Goal: Transaction & Acquisition: Purchase product/service

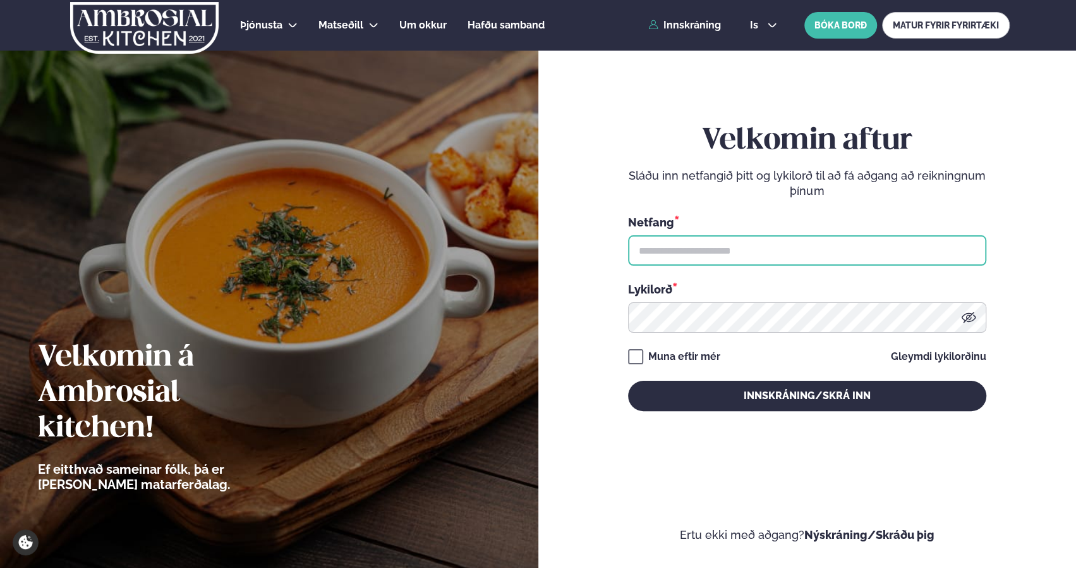
type input "**********"
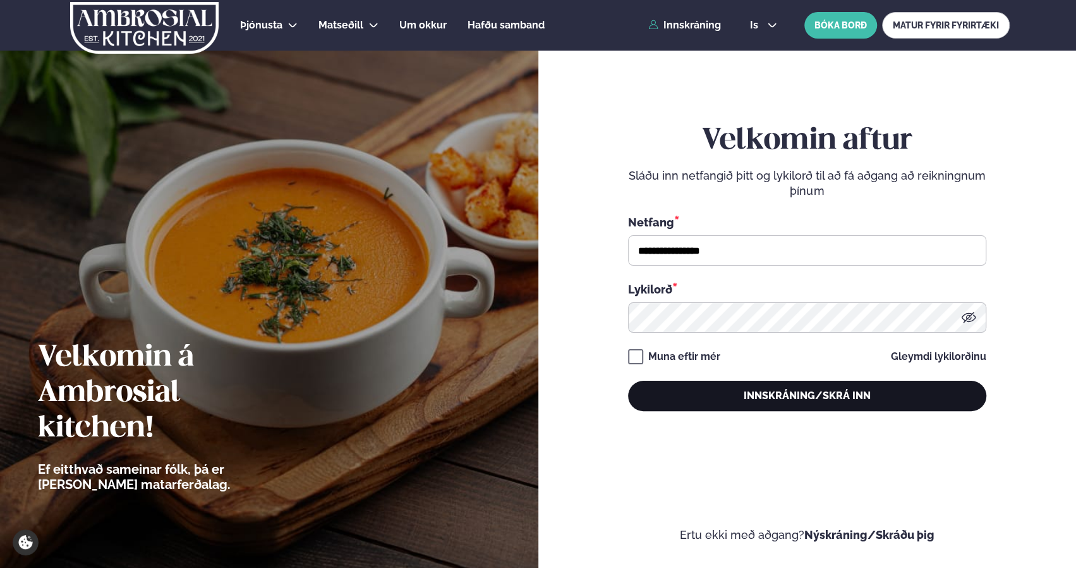
click at [826, 396] on button "Innskráning/Skrá inn" at bounding box center [807, 395] width 358 height 30
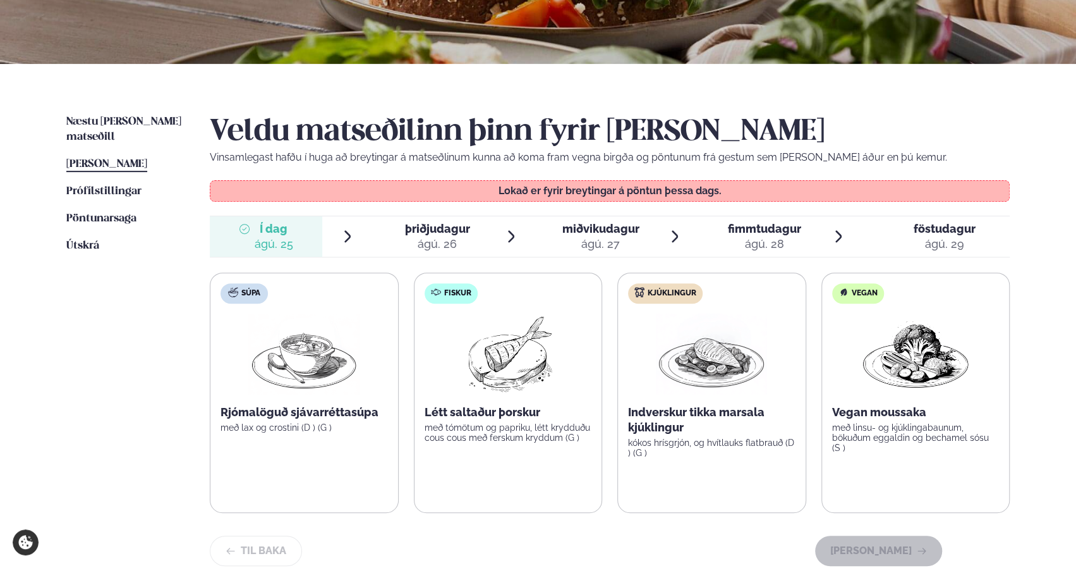
scroll to position [216, 0]
click at [606, 236] on div "ágú. 27" at bounding box center [600, 243] width 77 height 15
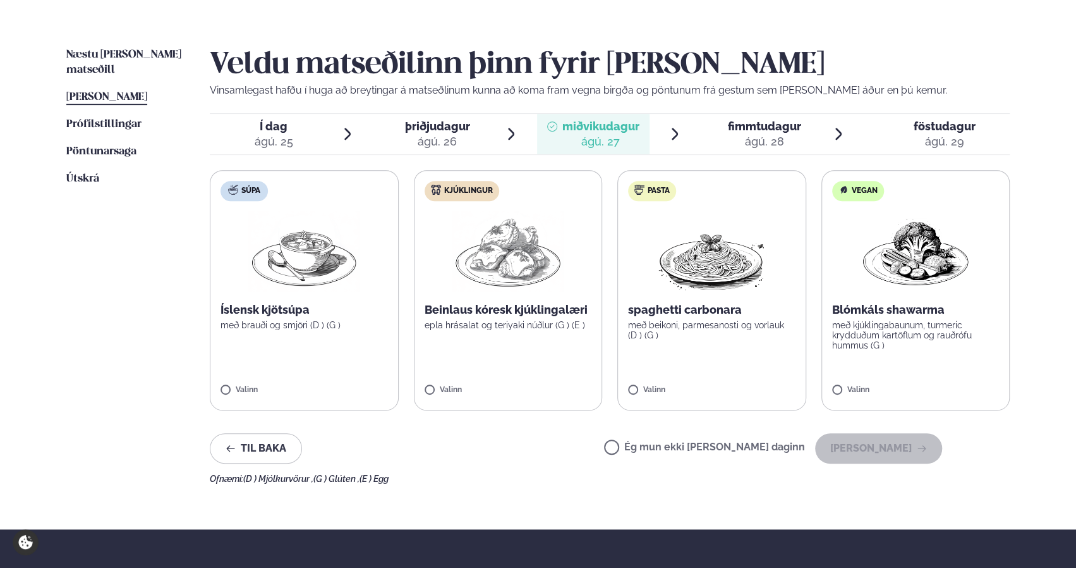
scroll to position [287, 0]
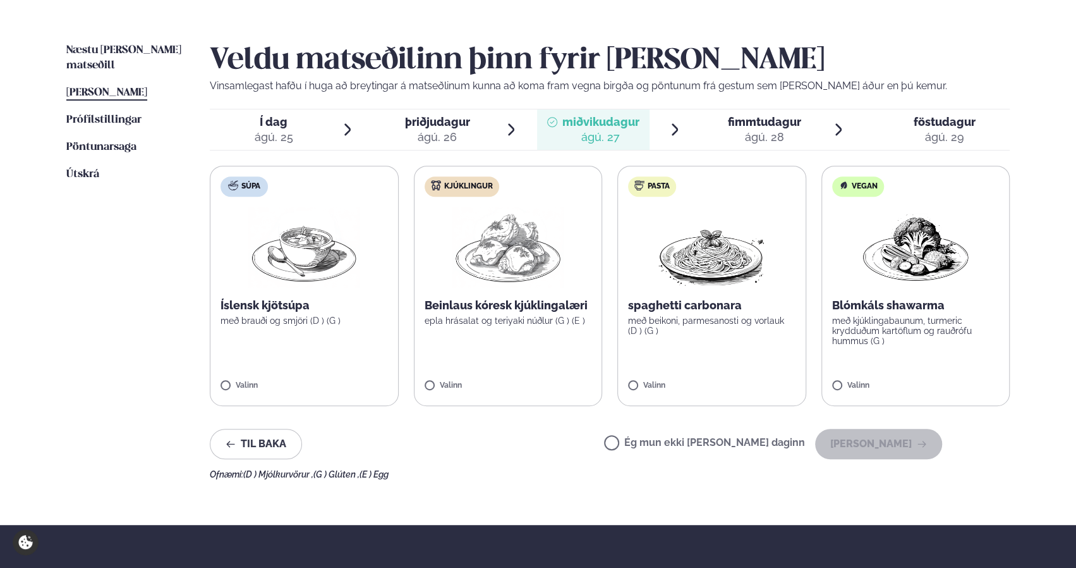
click at [490, 284] on img at bounding box center [508, 247] width 111 height 81
click at [890, 441] on button "[PERSON_NAME]" at bounding box center [878, 443] width 127 height 30
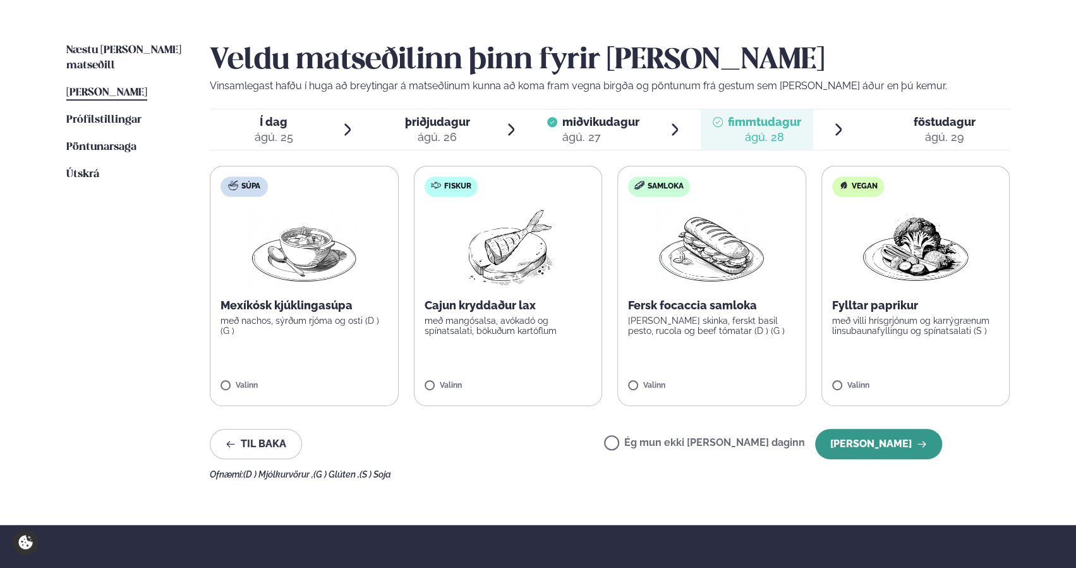
click at [897, 445] on button "[PERSON_NAME]" at bounding box center [878, 443] width 127 height 30
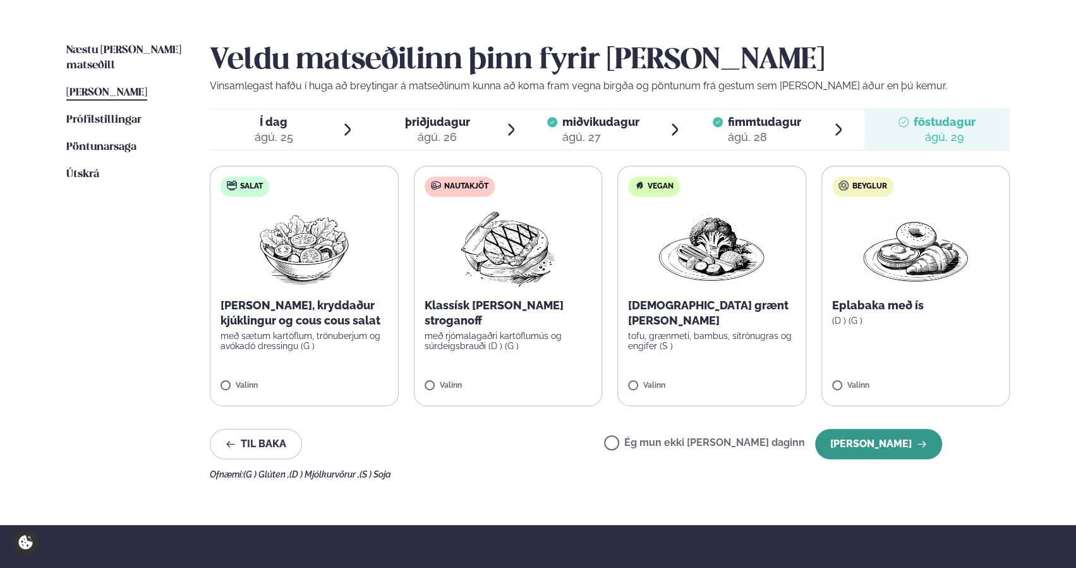
click at [880, 446] on button "[PERSON_NAME]" at bounding box center [878, 443] width 127 height 30
